Goal: Information Seeking & Learning: Learn about a topic

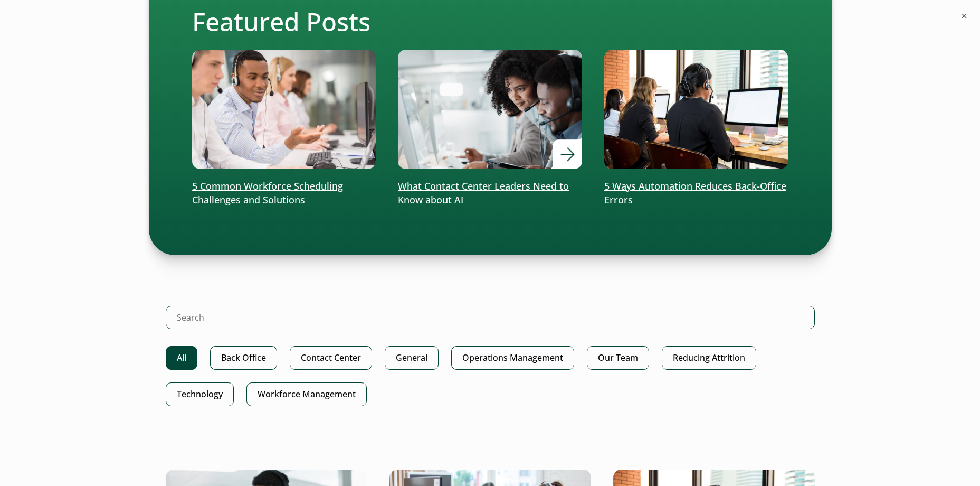
scroll to position [422, 0]
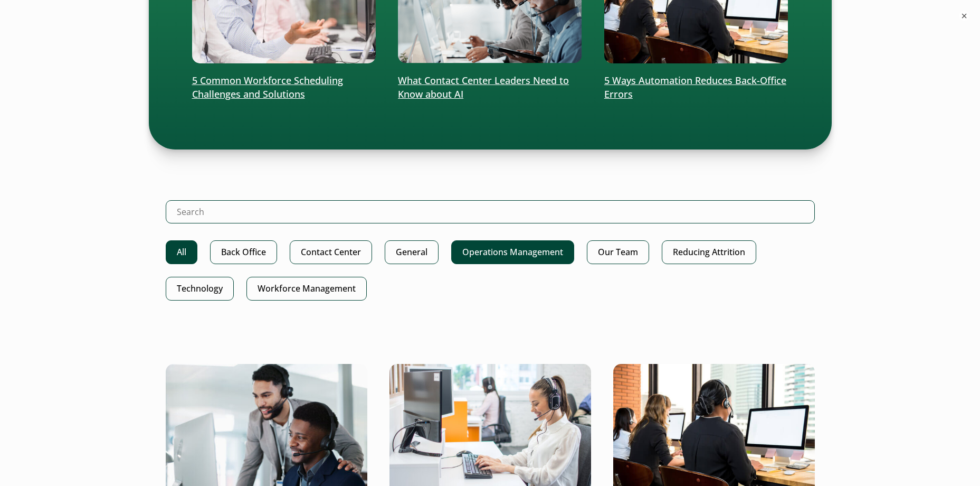
click at [483, 253] on link "Operations Management" at bounding box center [512, 252] width 123 height 24
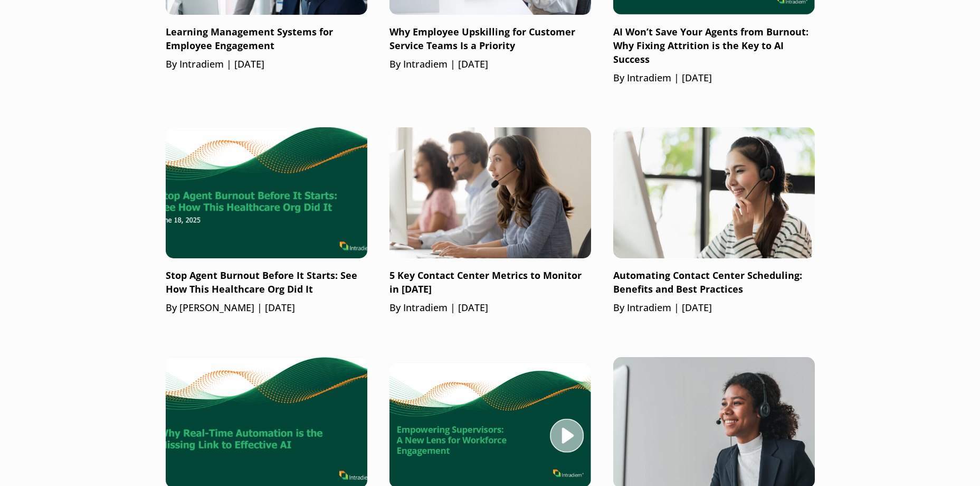
scroll to position [422, 0]
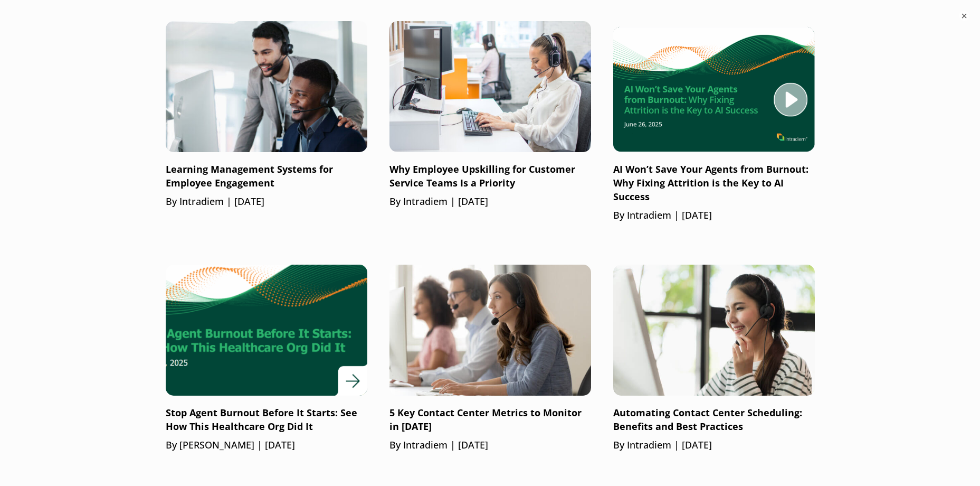
click at [240, 408] on p "Stop Agent Burnout Before It Starts: See How This Healthcare Org Did It" at bounding box center [267, 419] width 202 height 27
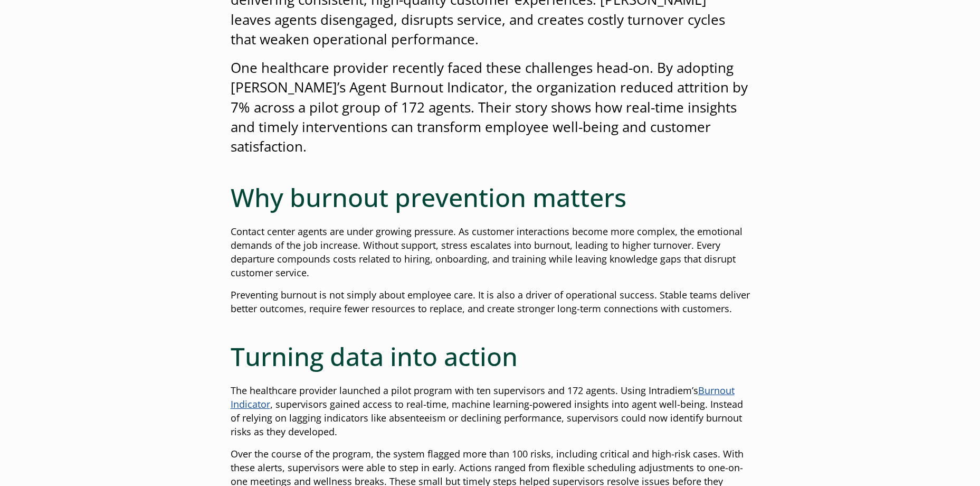
scroll to position [475, 0]
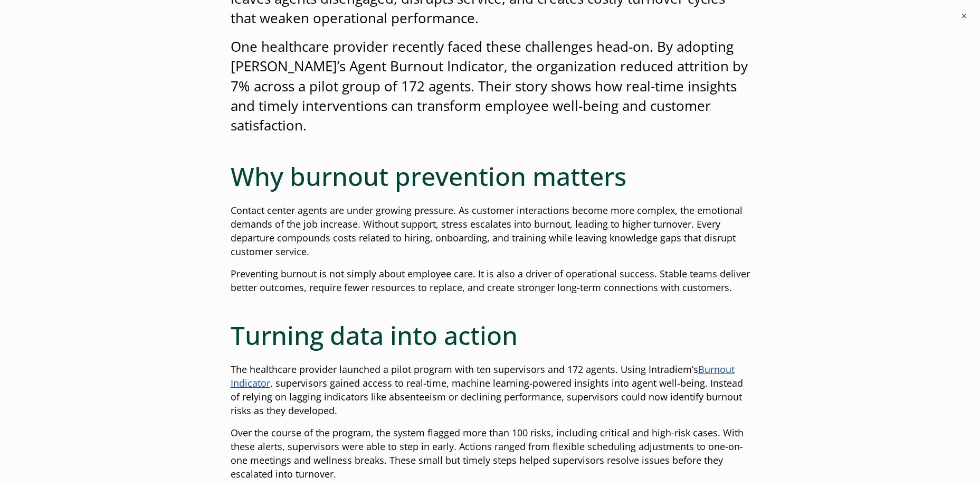
click at [722, 367] on link "Burnout Indicator" at bounding box center [483, 376] width 504 height 26
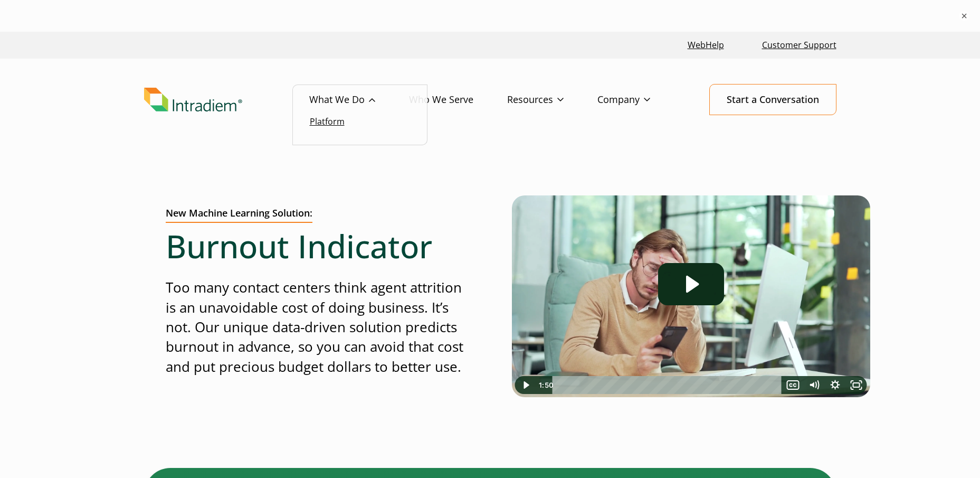
click at [323, 125] on link "Platform" at bounding box center [327, 122] width 35 height 12
